Goal: Find specific page/section: Find specific page/section

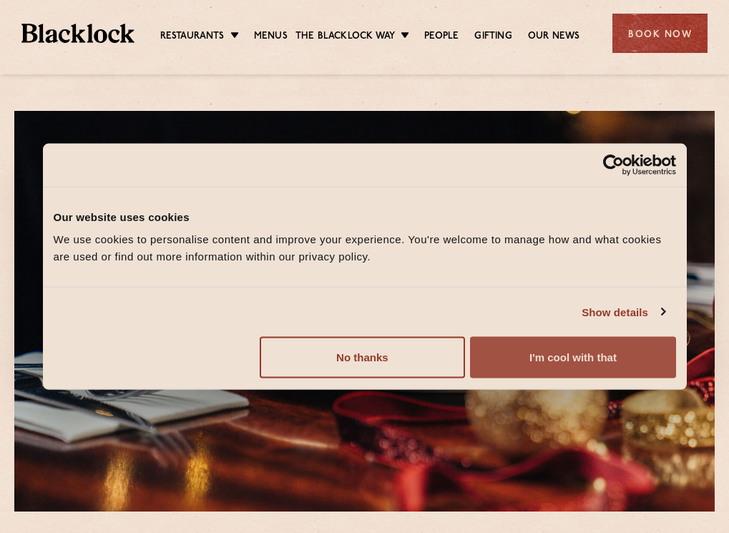
drag, startPoint x: 625, startPoint y: 357, endPoint x: 590, endPoint y: 346, distance: 36.0
click at [625, 355] on button "I'm cool with that" at bounding box center [572, 358] width 205 height 42
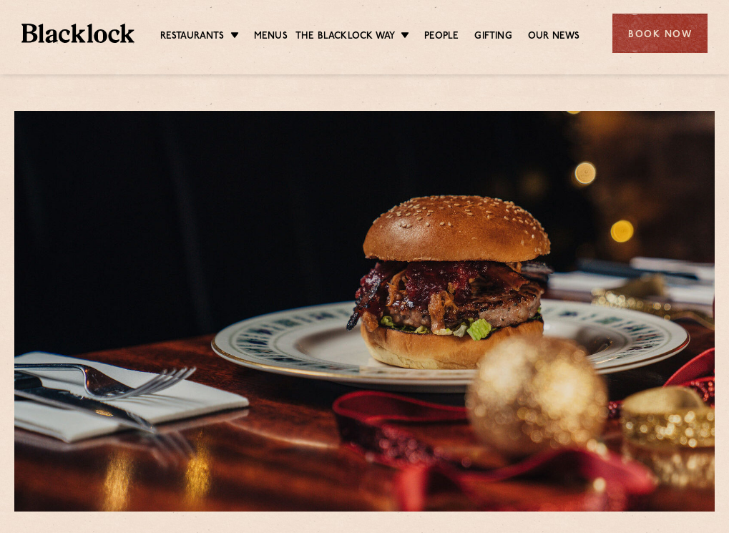
drag, startPoint x: 228, startPoint y: 34, endPoint x: 327, endPoint y: 165, distance: 164.0
click at [233, 45] on li "Restaurants Soho City Shoreditch Covent Garden Canary Wharf Manchester Birmingh…" at bounding box center [203, 37] width 86 height 16
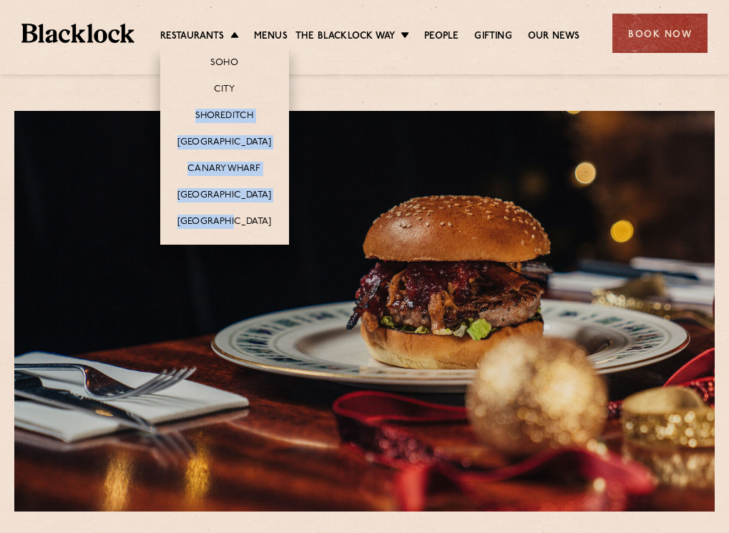
click at [232, 34] on li "Restaurants Soho City Shoreditch Covent Garden Canary Wharf Manchester Birmingh…" at bounding box center [203, 37] width 86 height 16
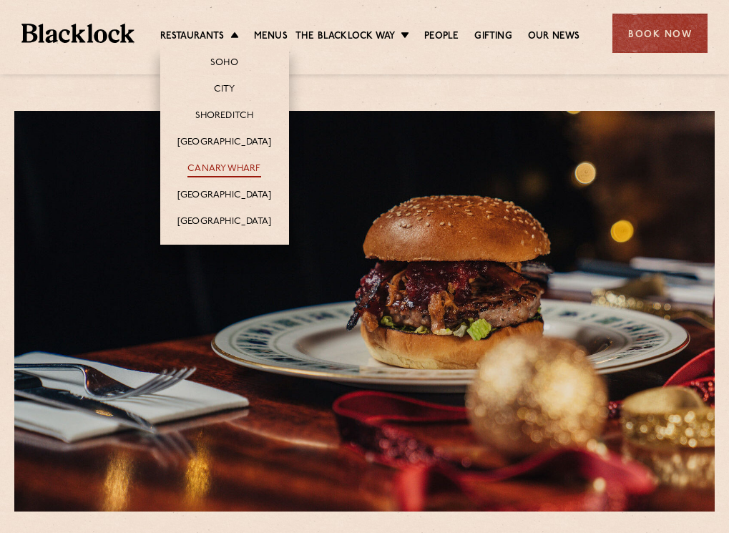
click at [217, 165] on link "Canary Wharf" at bounding box center [224, 170] width 73 height 16
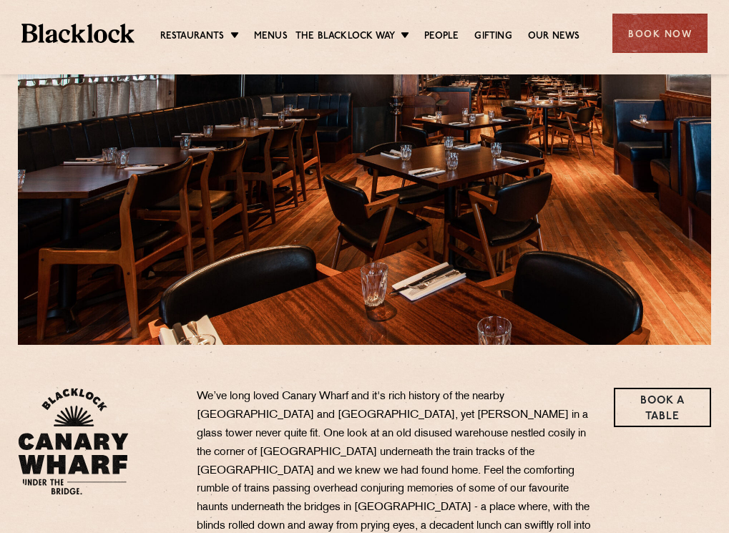
scroll to position [89, 0]
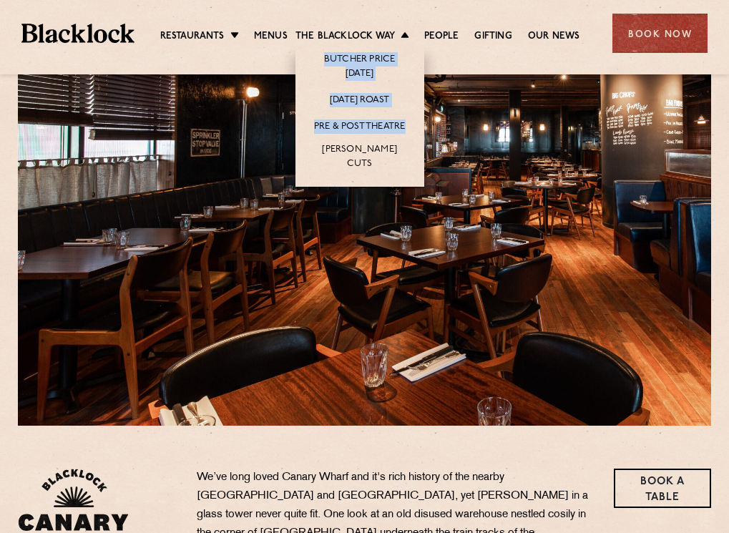
drag, startPoint x: 404, startPoint y: 40, endPoint x: 414, endPoint y: 136, distance: 96.5
click at [414, 45] on li "The [PERSON_NAME] Way [PERSON_NAME] Price [DATE] [DATE] Roast Pre & Post Theatr…" at bounding box center [356, 37] width 121 height 16
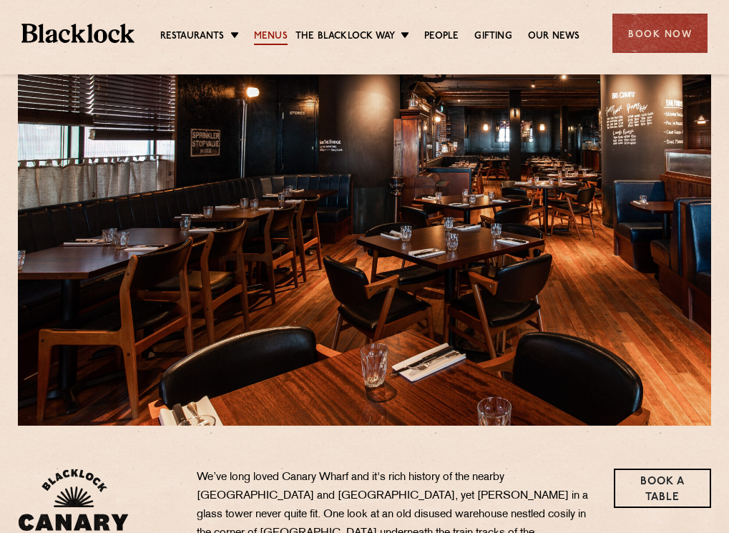
click at [271, 39] on link "Menus" at bounding box center [271, 37] width 34 height 16
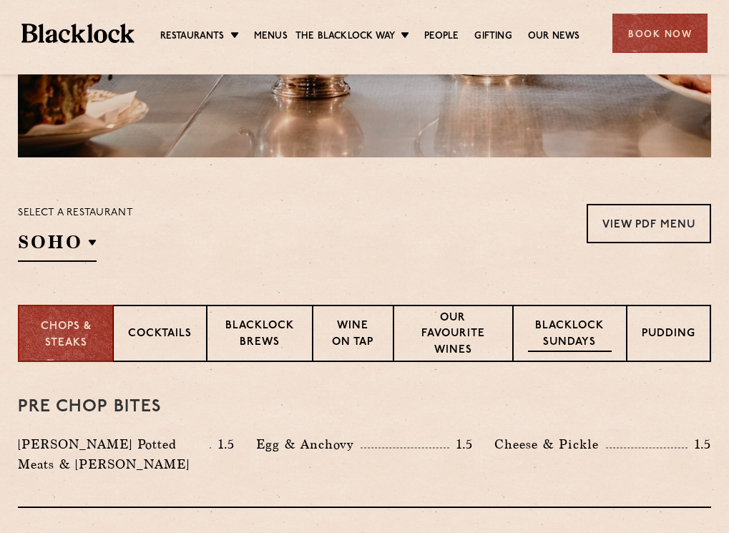
scroll to position [429, 0]
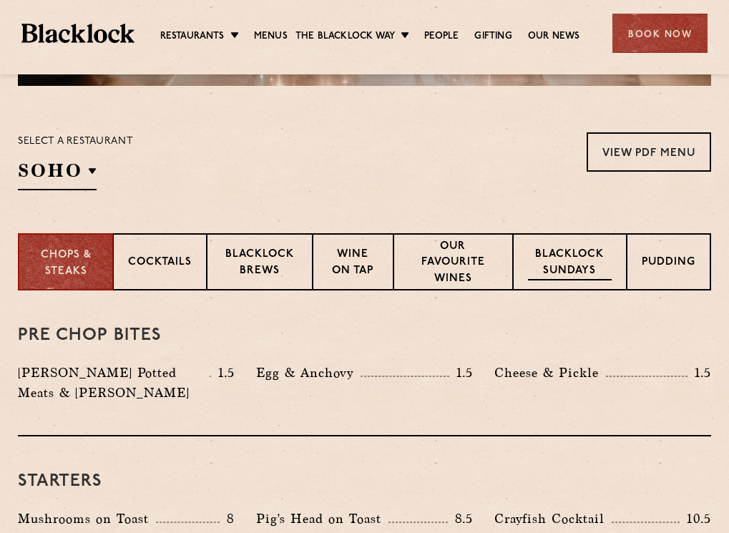
click at [539, 266] on p "Blacklock Sundays" at bounding box center [570, 264] width 84 height 34
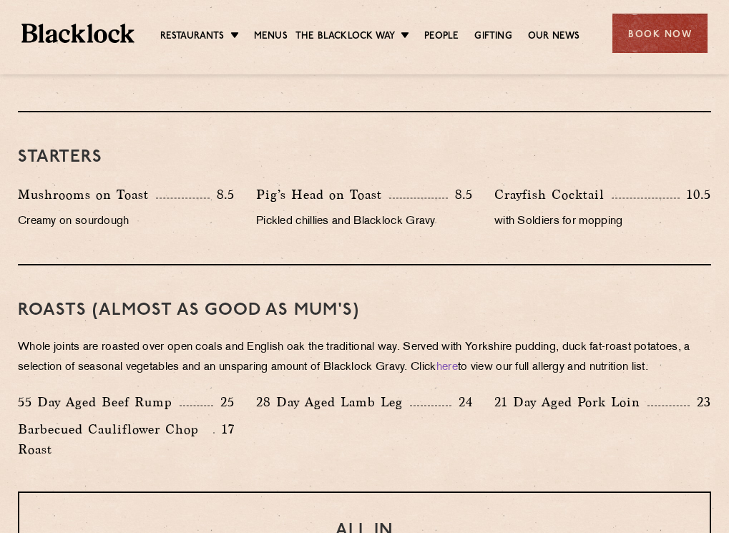
scroll to position [930, 0]
